Goal: Find specific page/section: Find specific page/section

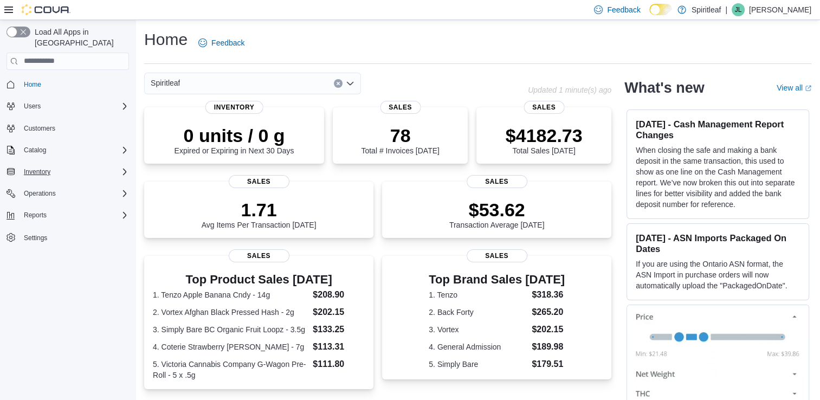
click at [57, 165] on div "Inventory" at bounding box center [74, 171] width 109 height 13
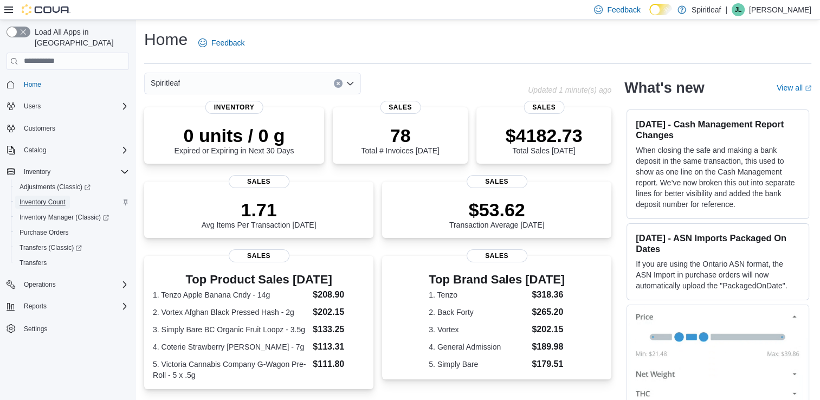
click at [46, 198] on span "Inventory Count" at bounding box center [43, 202] width 46 height 9
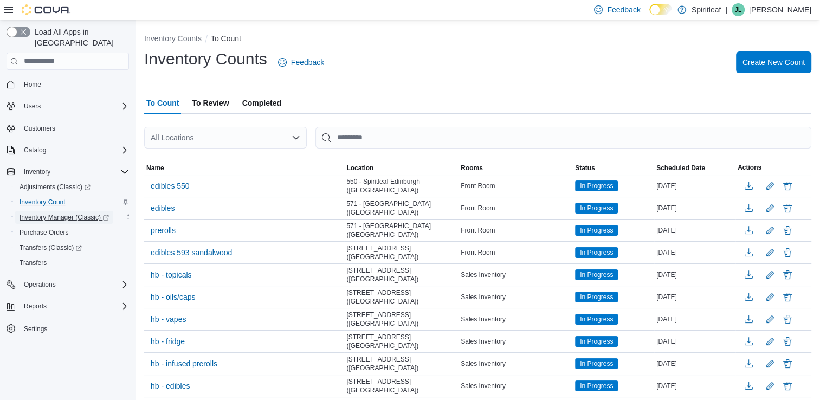
click at [48, 213] on span "Inventory Manager (Classic)" at bounding box center [64, 217] width 89 height 9
